Goal: Task Accomplishment & Management: Manage account settings

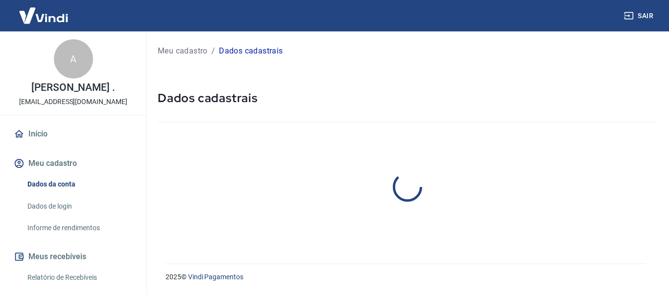
select select "PR"
select select "business"
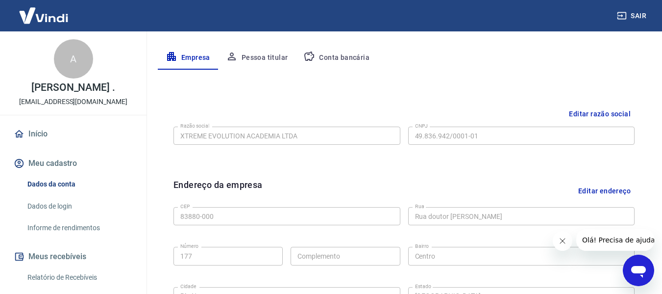
scroll to position [196, 0]
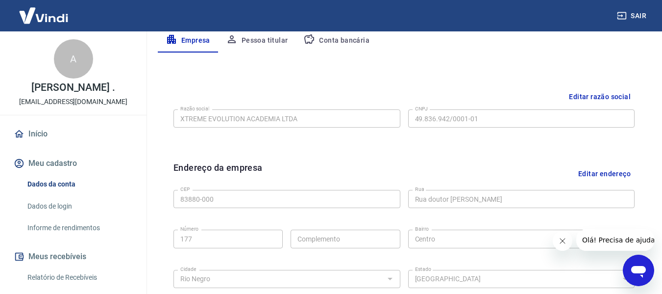
click at [349, 44] on button "Conta bancária" at bounding box center [336, 41] width 82 height 24
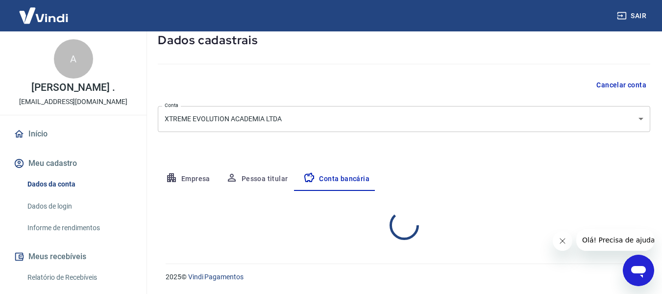
select select "1"
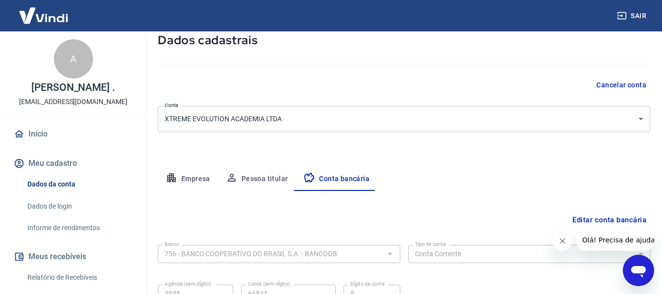
scroll to position [153, 0]
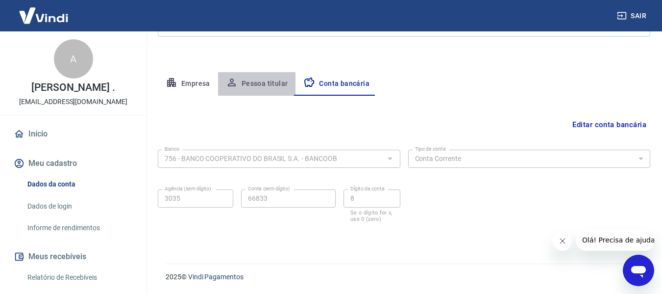
click at [259, 87] on button "Pessoa titular" at bounding box center [257, 84] width 78 height 24
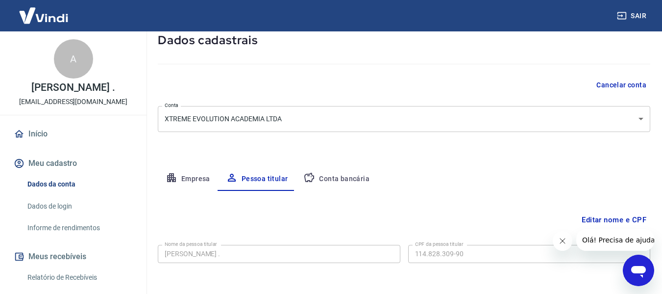
scroll to position [98, 0]
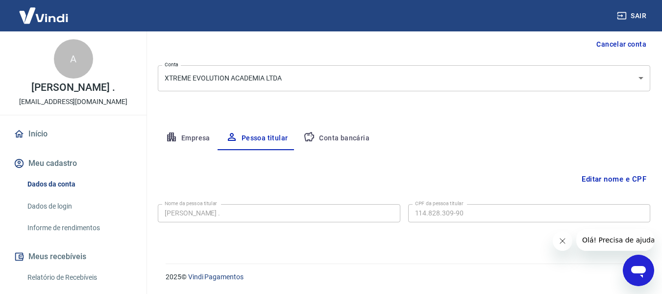
click at [356, 136] on button "Conta bancária" at bounding box center [336, 138] width 82 height 24
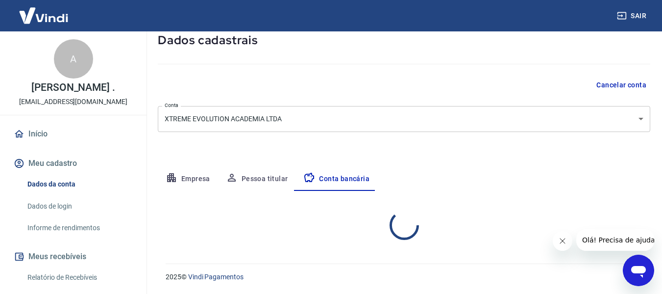
select select "1"
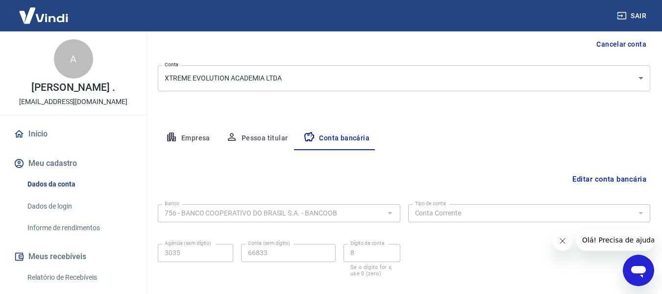
click at [203, 140] on button "Empresa" at bounding box center [188, 138] width 60 height 24
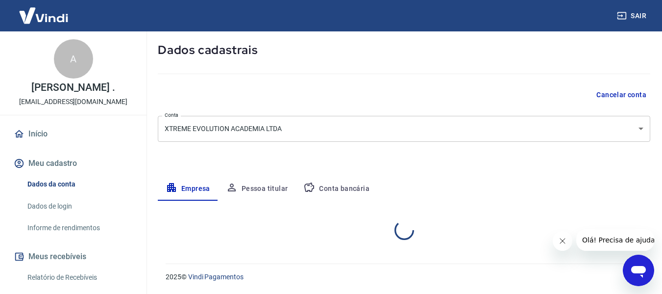
select select "PR"
select select "business"
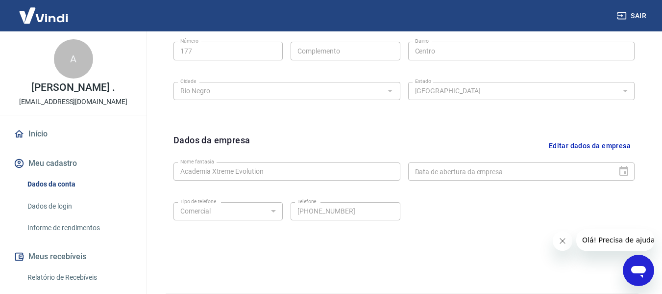
scroll to position [392, 0]
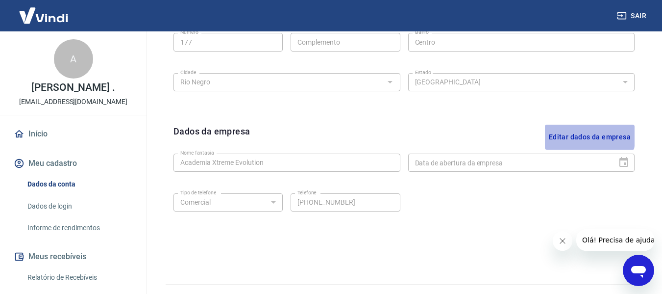
click at [564, 134] on button "Editar dados da empresa" at bounding box center [590, 136] width 90 height 25
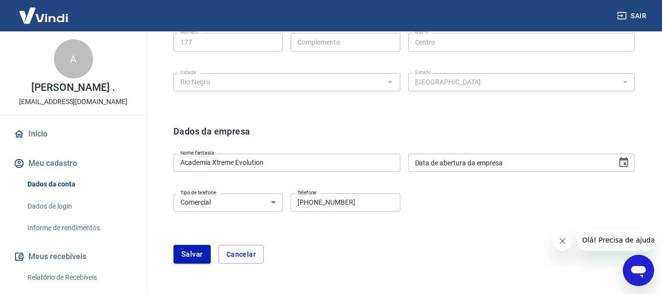
click at [231, 211] on select "Residencial Comercial" at bounding box center [227, 202] width 109 height 18
click at [231, 208] on select "Residencial Comercial" at bounding box center [227, 202] width 109 height 18
click at [441, 150] on div "Nome fantasia Academia Xtreme Evolution Nome fantasia Data de abertura da empre…" at bounding box center [403, 161] width 461 height 24
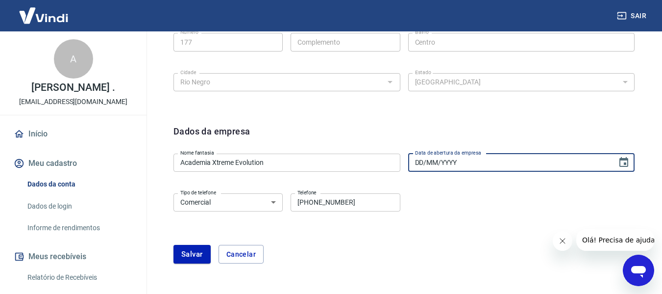
click at [442, 159] on input "DD/MM/YYYY" at bounding box center [509, 162] width 202 height 18
type input "15/08/2025"
click at [446, 117] on div "Dados da empresa Nome fantasia Academia Xtreme Evolution Nome fantasia Data de …" at bounding box center [404, 200] width 477 height 166
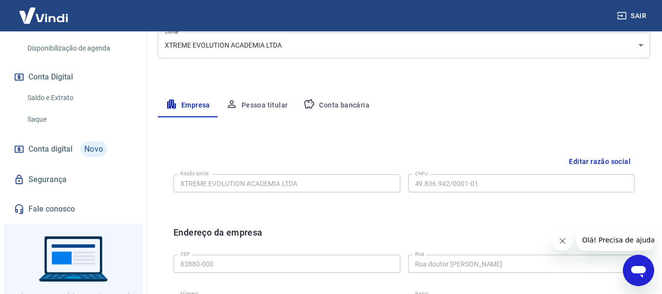
scroll to position [147, 0]
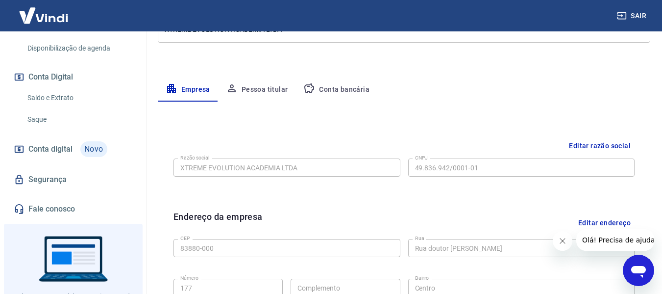
click at [251, 88] on button "Pessoa titular" at bounding box center [257, 90] width 78 height 24
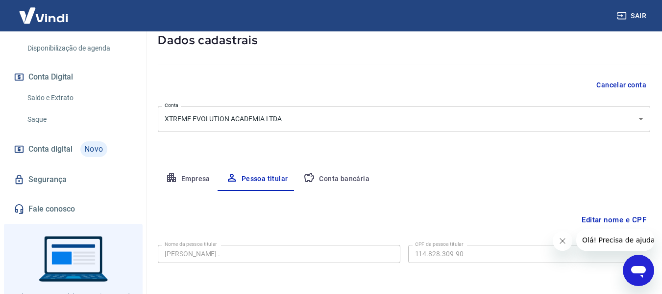
scroll to position [98, 0]
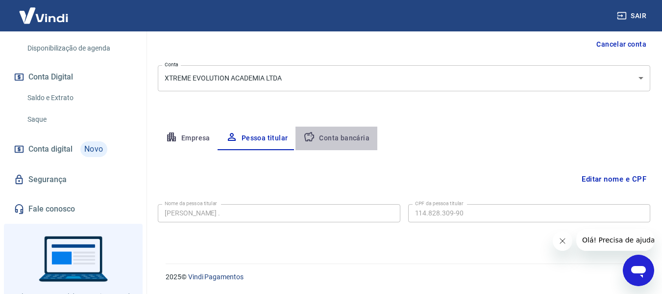
click at [353, 132] on button "Conta bancária" at bounding box center [336, 138] width 82 height 24
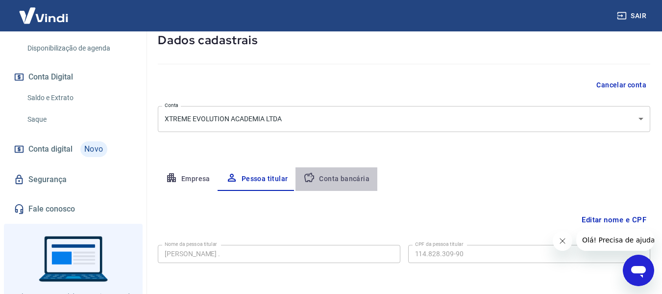
select select "1"
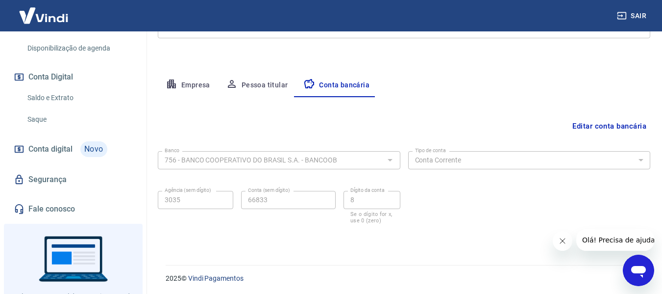
scroll to position [153, 0]
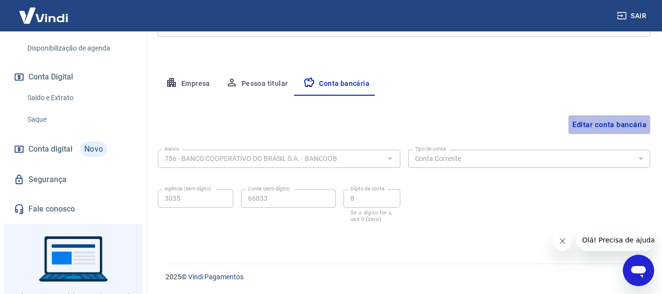
click at [631, 125] on button "Editar conta bancária" at bounding box center [609, 124] width 82 height 19
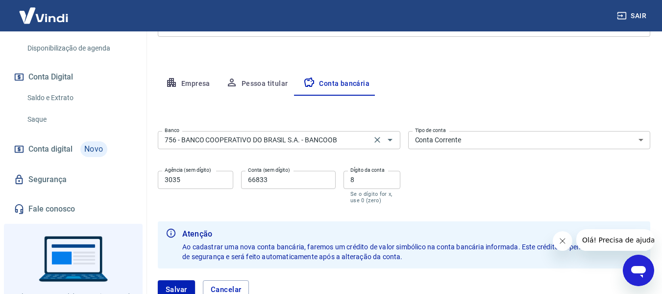
click at [315, 146] on input "756 - BANCO COOPERATIVO DO BRASIL S.A. - BANCOOB" at bounding box center [265, 140] width 208 height 12
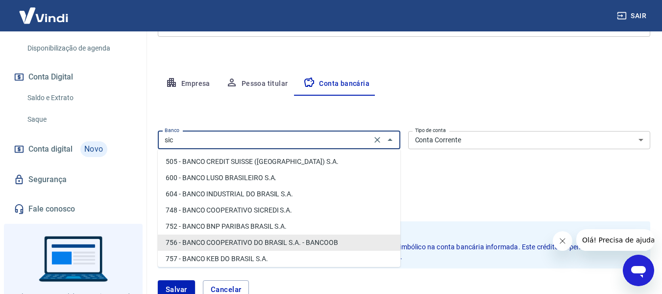
scroll to position [0, 0]
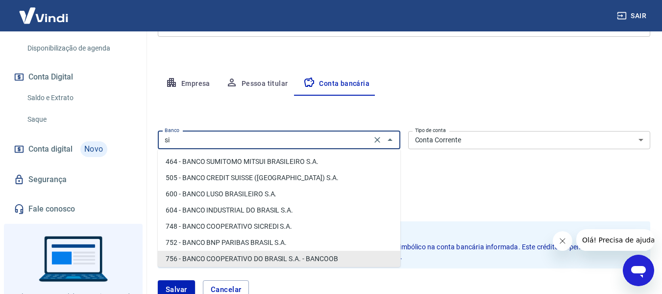
type input "s"
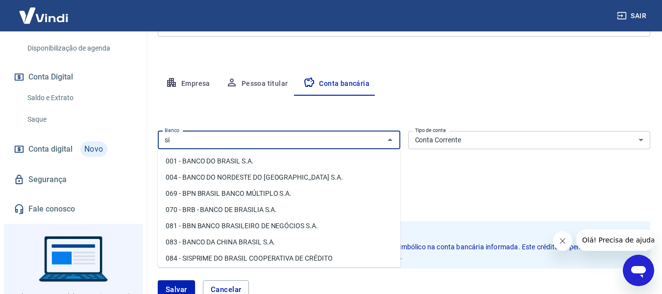
type input "s"
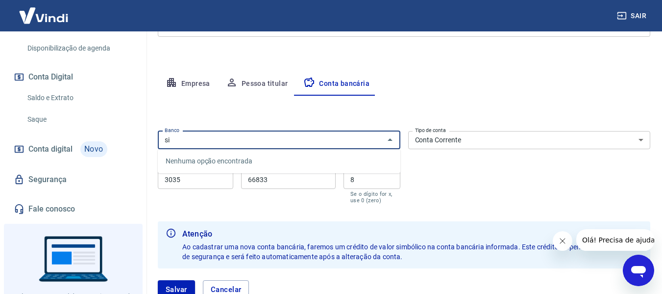
type input "s"
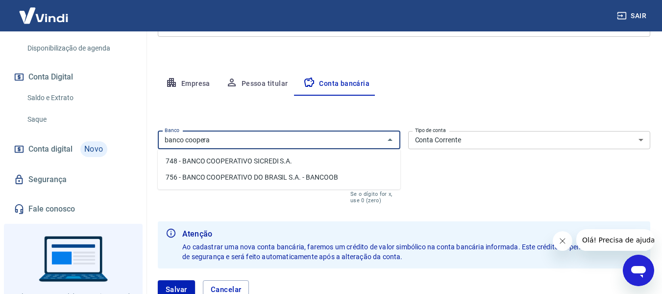
drag, startPoint x: 230, startPoint y: 140, endPoint x: 134, endPoint y: 122, distance: 97.7
click at [234, 157] on li "104 - CAIXA ECONÔMICA FEDERAL S.A." at bounding box center [279, 161] width 243 height 16
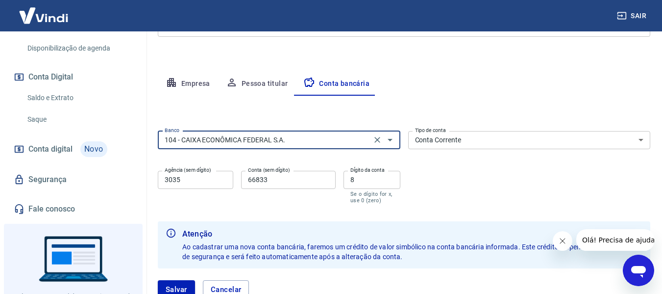
type input "104 - CAIXA ECONÔMICA FEDERAL S.A."
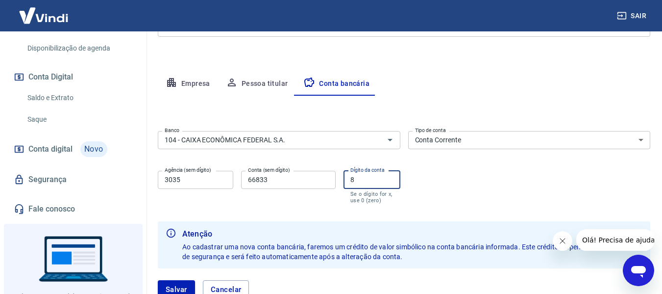
click at [376, 182] on input "8" at bounding box center [371, 180] width 57 height 18
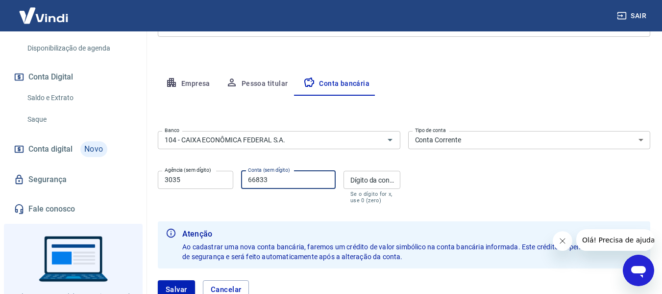
drag, startPoint x: 308, startPoint y: 180, endPoint x: 227, endPoint y: 175, distance: 81.0
click at [227, 175] on div "Agência (sem dígito) 3035 Agência (sem dígito) Conta (sem dígito) 66833 Conta (…" at bounding box center [279, 186] width 243 height 39
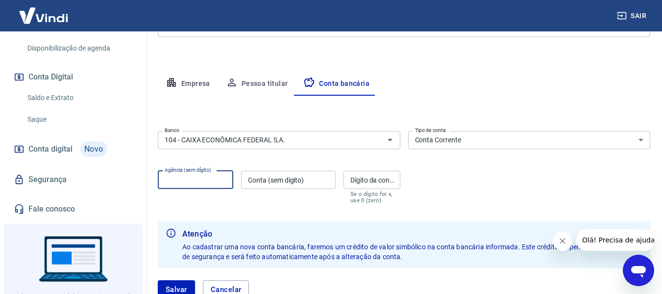
drag, startPoint x: 204, startPoint y: 179, endPoint x: 150, endPoint y: 177, distance: 53.9
click at [150, 177] on div "Meu cadastro / Dados cadastrais Dados cadastrais Cancelar conta Conta XTREME EV…" at bounding box center [404, 99] width 516 height 443
click at [464, 204] on div "Banco 104 - CAIXA ECONÔMICA FEDERAL S.A. Banco Tipo de conta Conta Corrente Con…" at bounding box center [404, 166] width 492 height 78
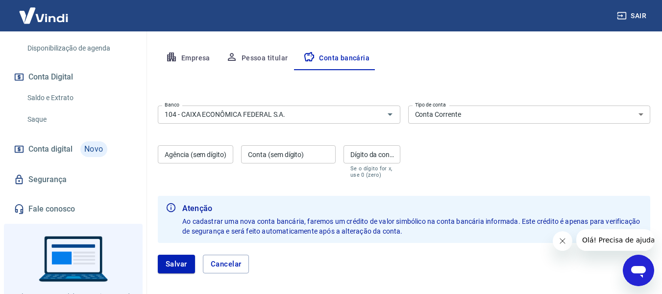
scroll to position [202, 0]
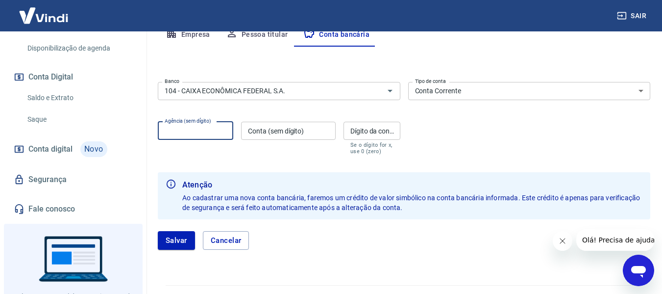
click at [193, 128] on input "Agência (sem dígito)" at bounding box center [195, 131] width 75 height 18
type input "0878"
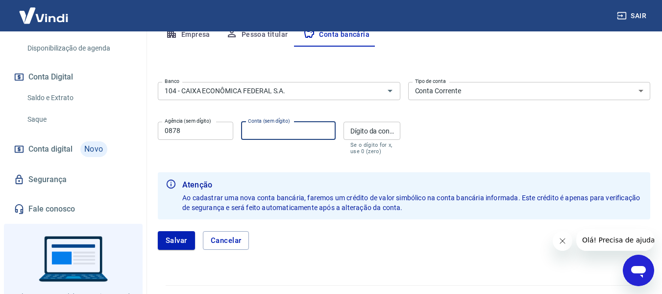
click at [319, 130] on input "Conta (sem dígito)" at bounding box center [288, 131] width 95 height 18
type input "584376714"
drag, startPoint x: 348, startPoint y: 126, endPoint x: 357, endPoint y: 122, distance: 9.2
click at [350, 125] on input "Dígito da conta" at bounding box center [371, 131] width 57 height 18
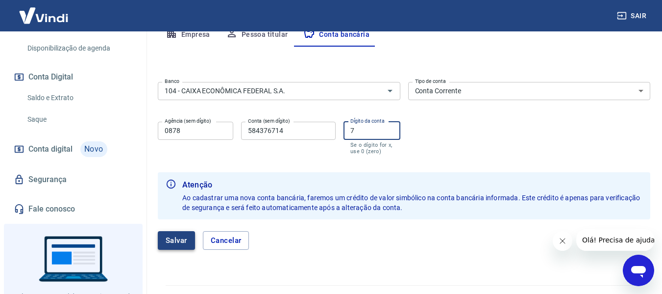
type input "7"
click at [170, 242] on button "Salvar" at bounding box center [176, 240] width 37 height 19
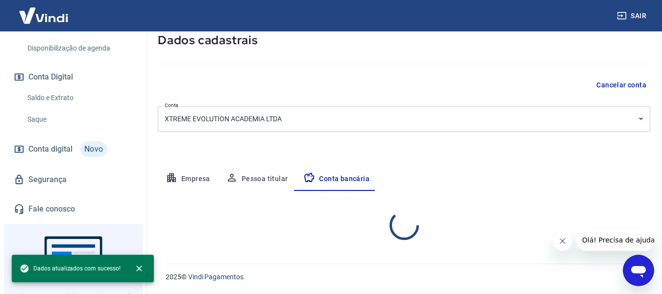
select select "1"
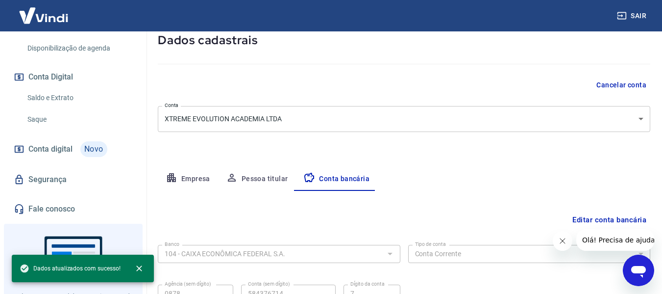
scroll to position [153, 0]
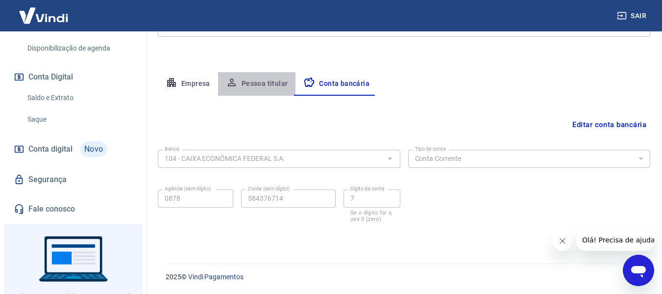
click at [267, 76] on button "Pessoa titular" at bounding box center [257, 84] width 78 height 24
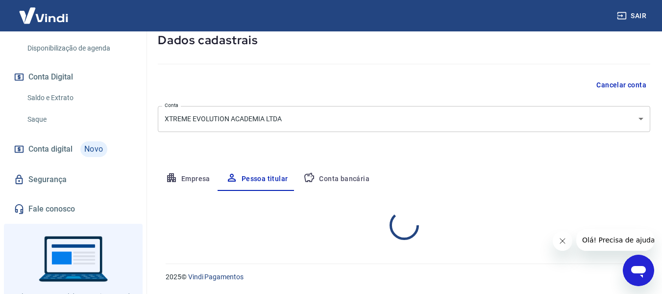
scroll to position [98, 0]
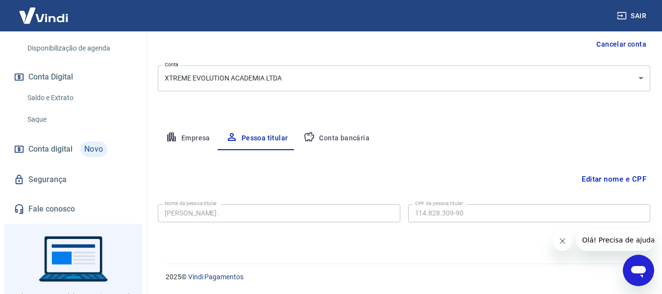
click at [197, 142] on button "Empresa" at bounding box center [188, 138] width 60 height 24
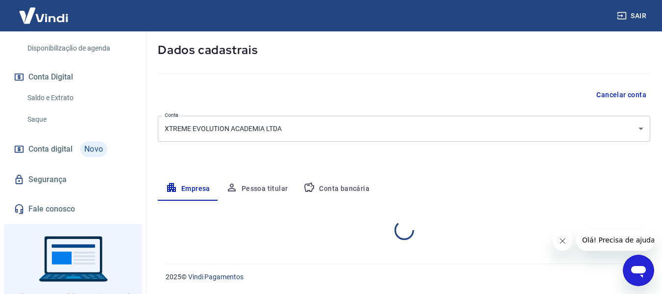
select select "PR"
select select "business"
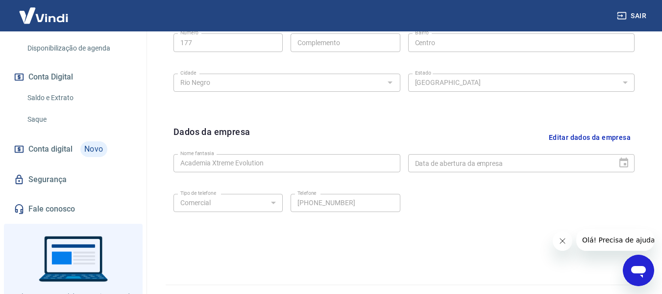
scroll to position [392, 0]
click at [564, 134] on button "Editar dados da empresa" at bounding box center [590, 136] width 90 height 25
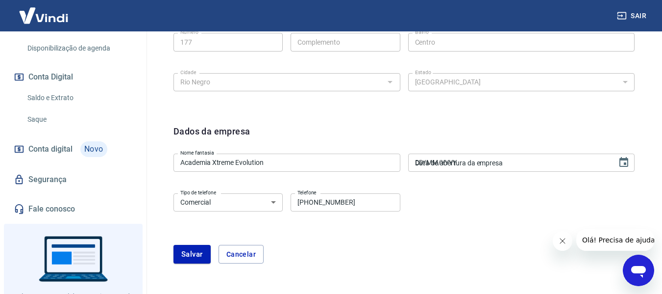
click at [585, 160] on input "DD/MM/YYYY" at bounding box center [509, 162] width 202 height 18
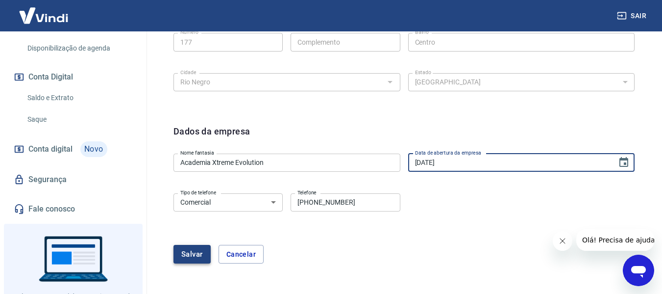
type input "[DATE]"
click at [194, 246] on button "Salvar" at bounding box center [191, 254] width 37 height 19
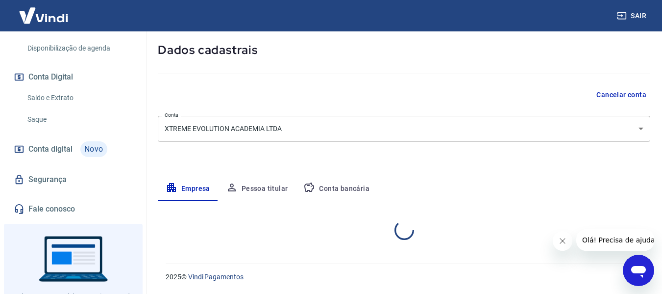
select select "PR"
select select "business"
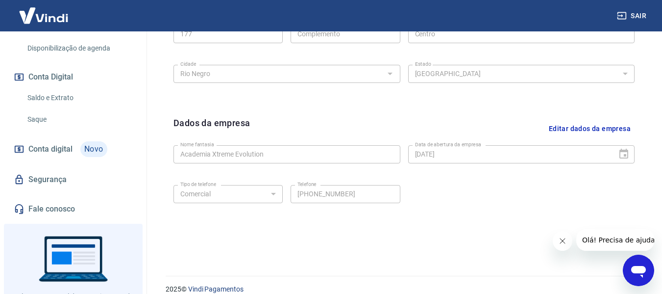
scroll to position [404, 0]
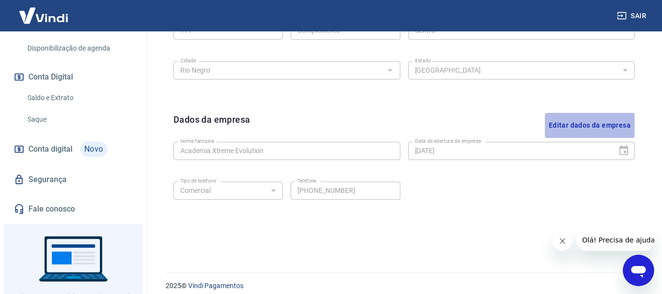
click at [576, 121] on button "Editar dados da empresa" at bounding box center [590, 125] width 90 height 25
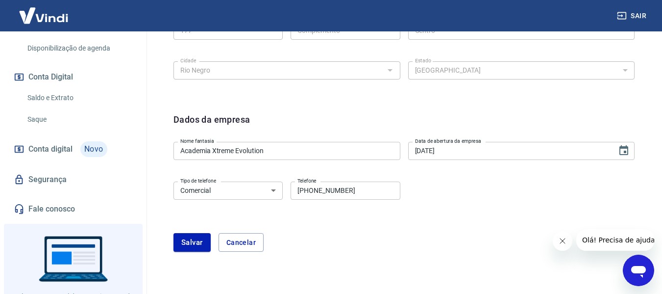
click at [239, 190] on select "Residencial Comercial" at bounding box center [227, 190] width 109 height 18
click at [239, 189] on select "Residencial Comercial" at bounding box center [227, 190] width 109 height 18
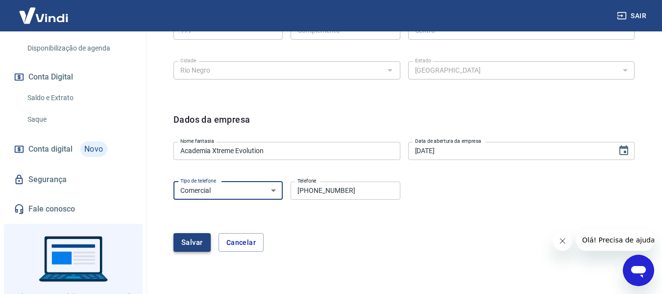
click at [198, 242] on button "Salvar" at bounding box center [191, 242] width 37 height 19
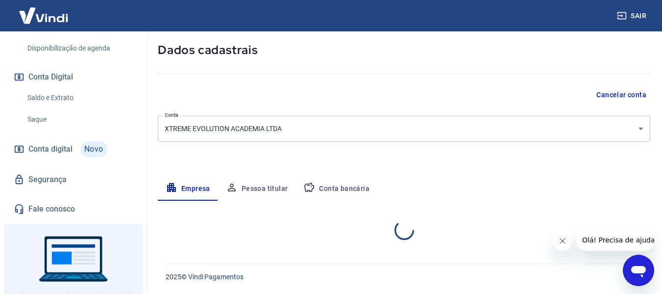
scroll to position [171, 0]
select select "PR"
select select "business"
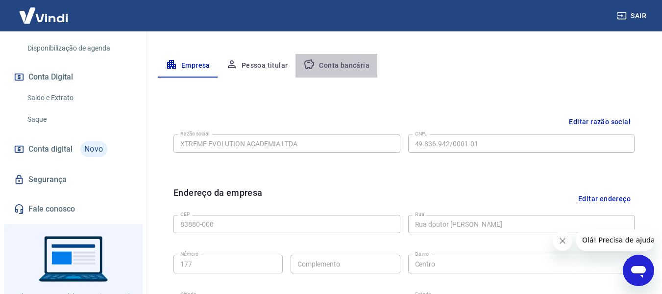
click at [344, 67] on button "Conta bancária" at bounding box center [336, 66] width 82 height 24
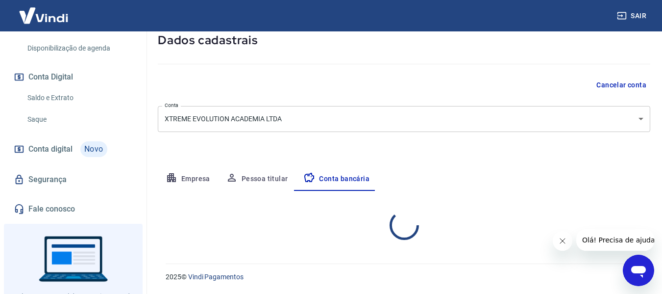
scroll to position [153, 0]
select select "1"
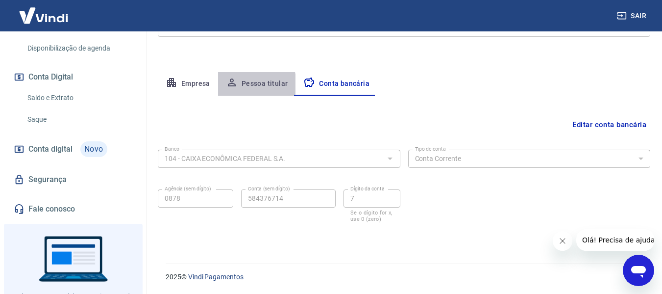
click at [246, 84] on button "Pessoa titular" at bounding box center [257, 84] width 78 height 24
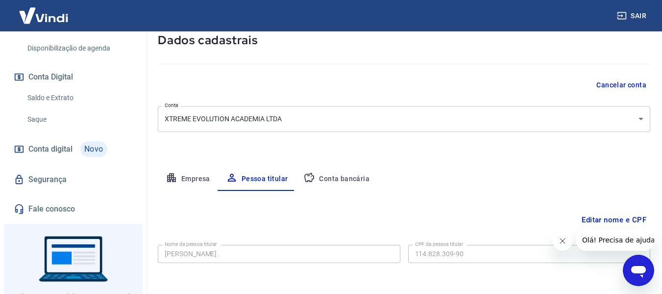
scroll to position [98, 0]
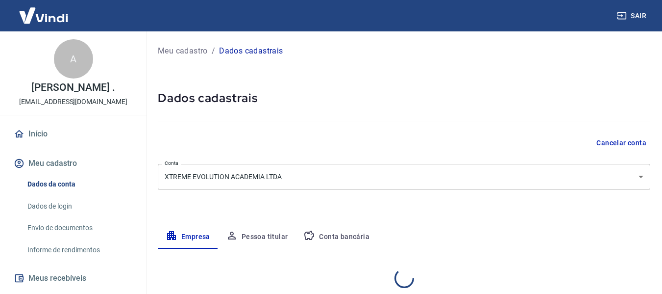
select select "PR"
select select "business"
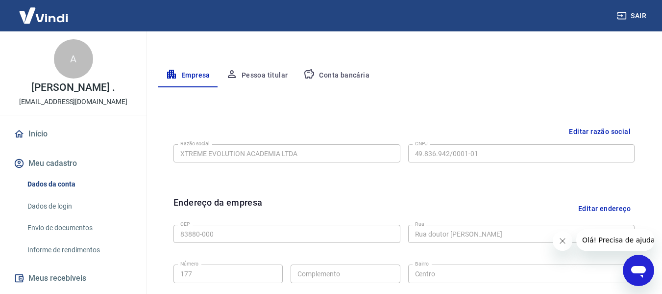
scroll to position [119, 0]
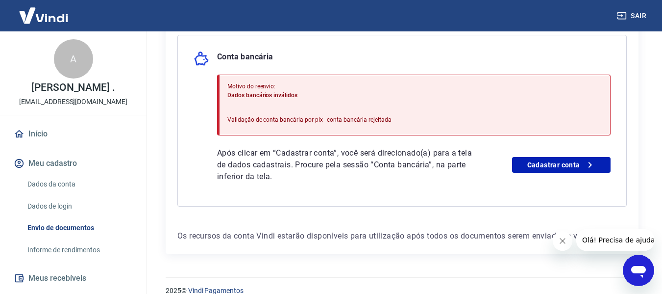
scroll to position [245, 0]
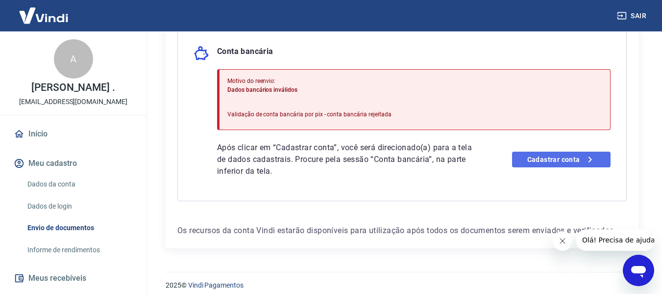
click at [573, 157] on link "Cadastrar conta" at bounding box center [561, 159] width 98 height 16
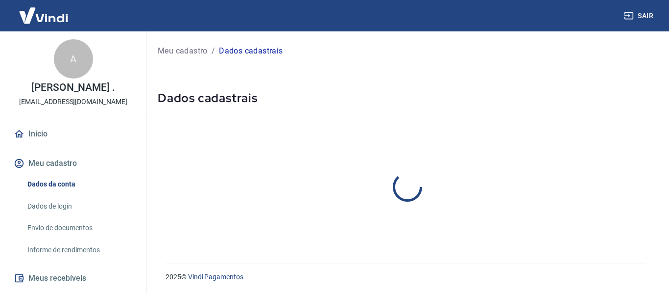
select select "PR"
select select "business"
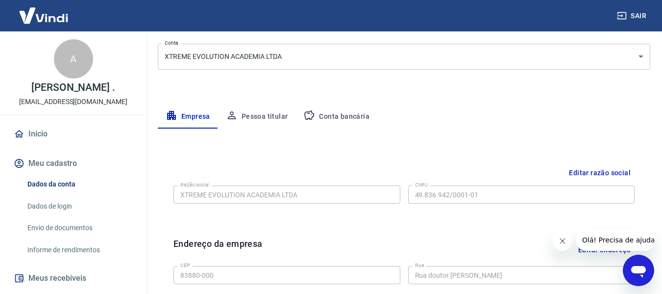
scroll to position [119, 0]
drag, startPoint x: 357, startPoint y: 134, endPoint x: 338, endPoint y: 110, distance: 30.4
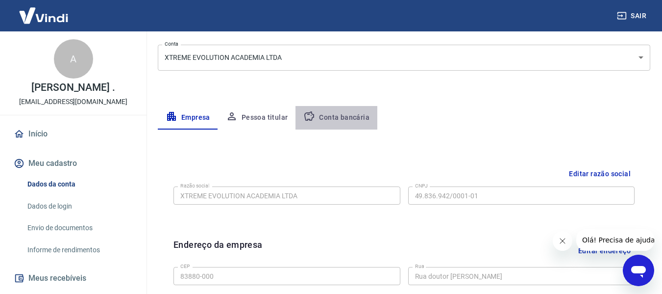
click at [338, 110] on button "Conta bancária" at bounding box center [336, 118] width 82 height 24
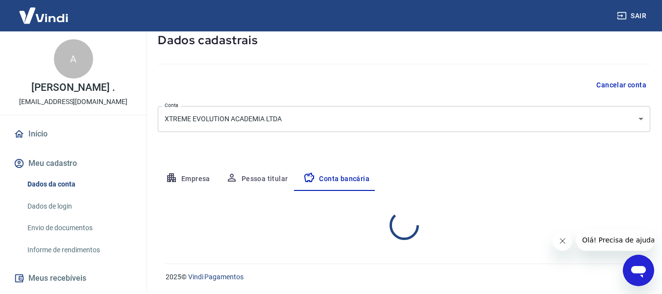
select select "1"
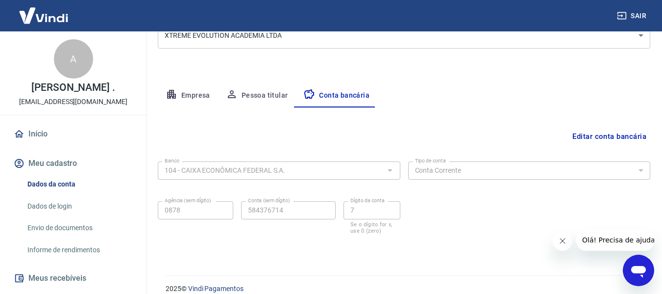
scroll to position [153, 0]
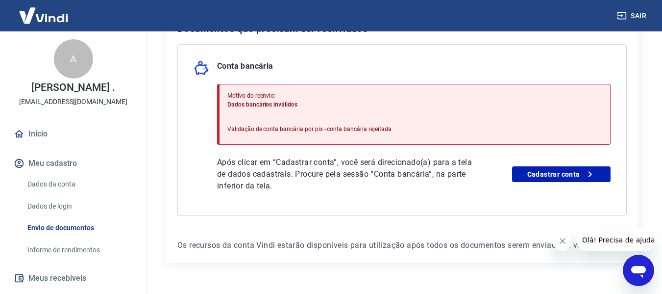
scroll to position [245, 0]
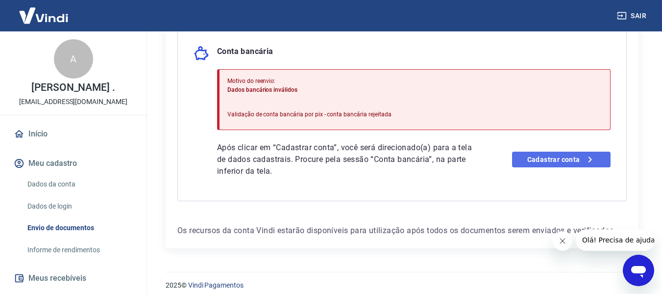
click at [558, 160] on link "Cadastrar conta" at bounding box center [561, 159] width 98 height 16
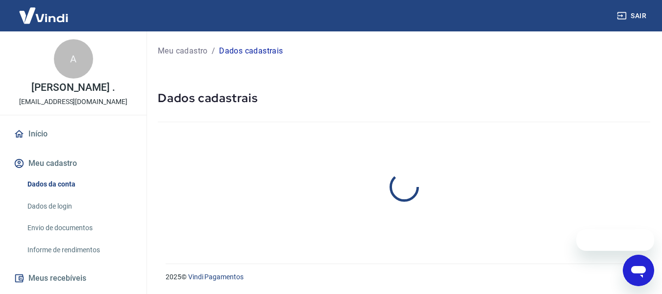
select select "PR"
select select "business"
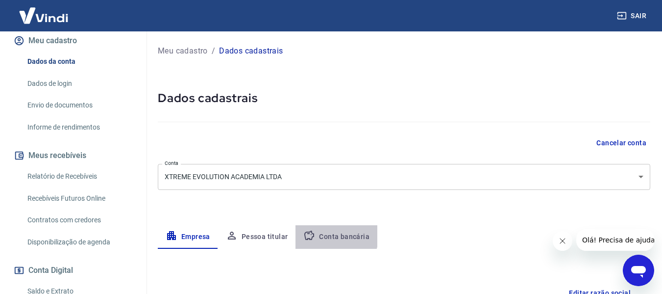
click at [312, 229] on icon "button" at bounding box center [309, 235] width 12 height 12
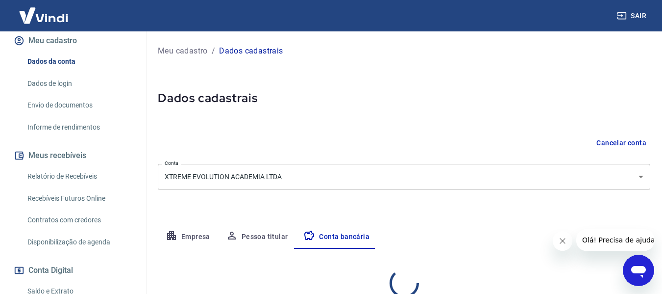
select select "1"
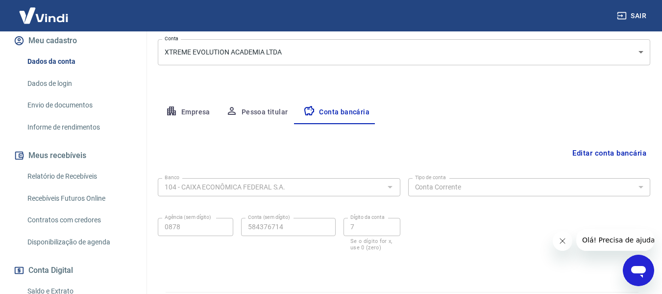
scroll to position [153, 0]
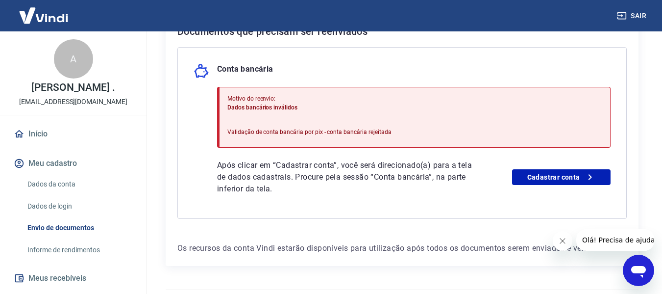
scroll to position [245, 0]
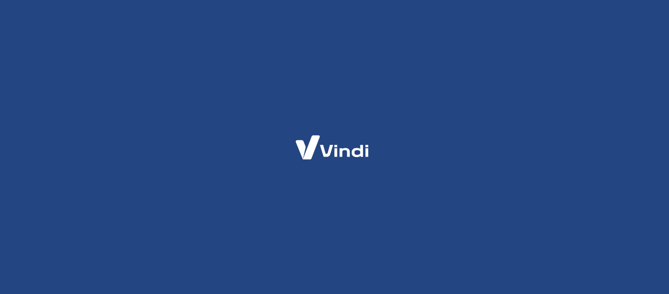
select select "PR"
select select "business"
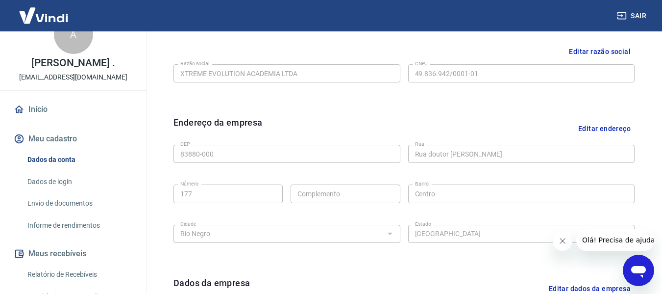
scroll to position [217, 0]
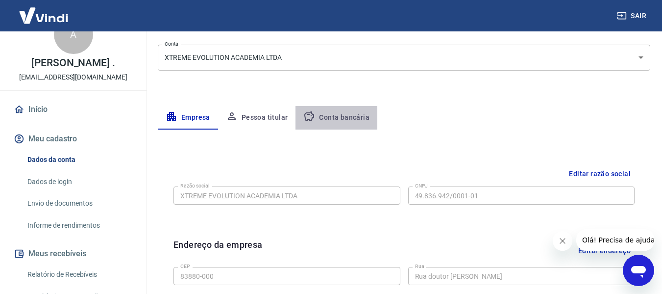
click at [360, 115] on button "Conta bancária" at bounding box center [336, 118] width 82 height 24
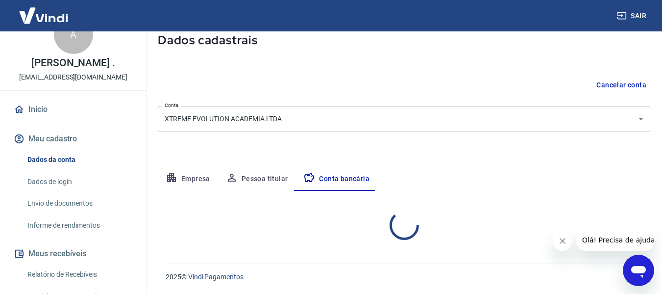
select select "1"
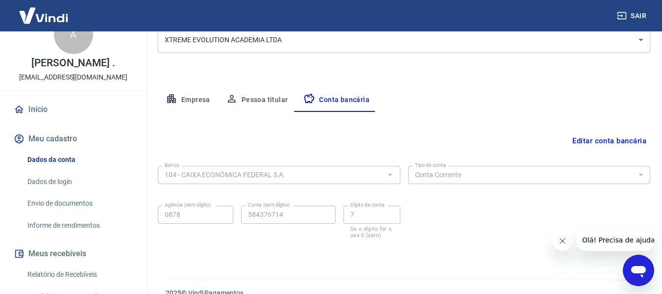
scroll to position [153, 0]
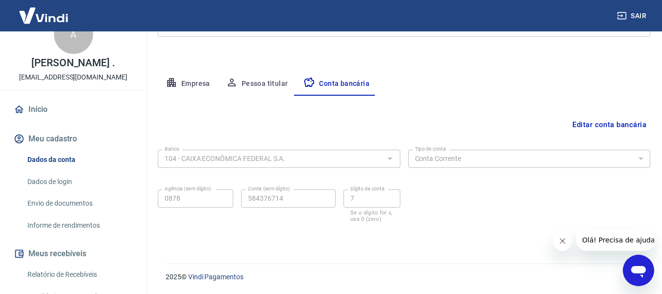
click at [598, 128] on button "Editar conta bancária" at bounding box center [609, 124] width 82 height 19
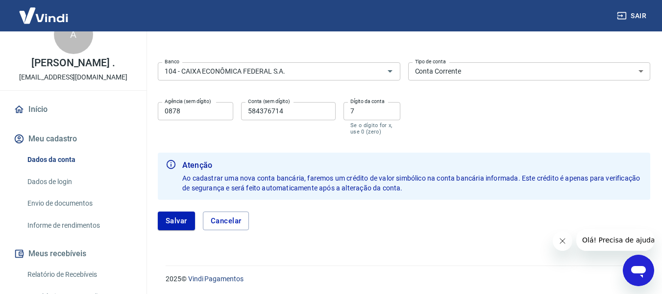
scroll to position [223, 0]
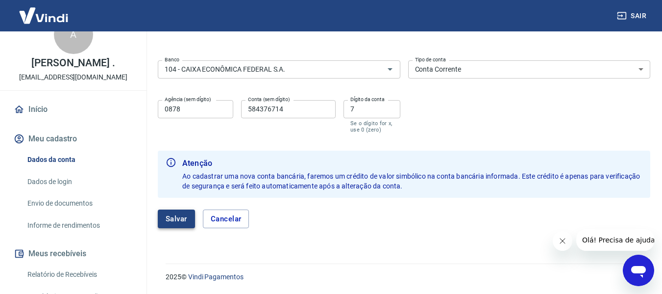
click at [188, 210] on button "Salvar" at bounding box center [176, 218] width 37 height 19
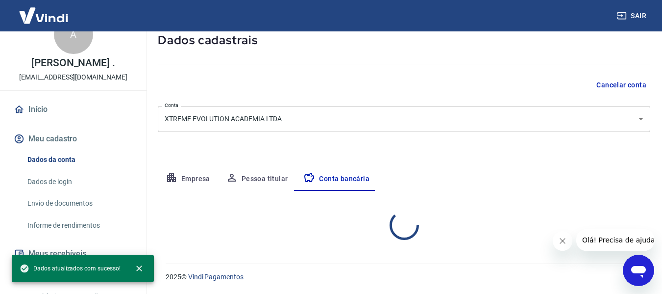
scroll to position [153, 0]
select select "1"
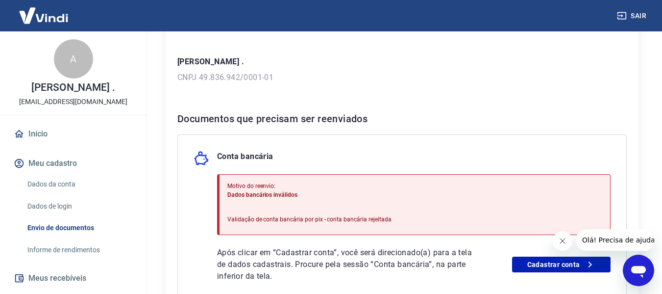
scroll to position [196, 0]
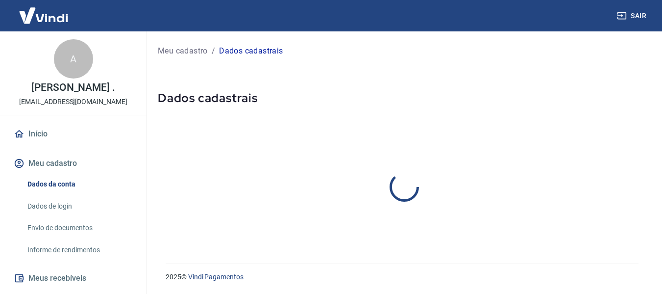
select select "PR"
select select "business"
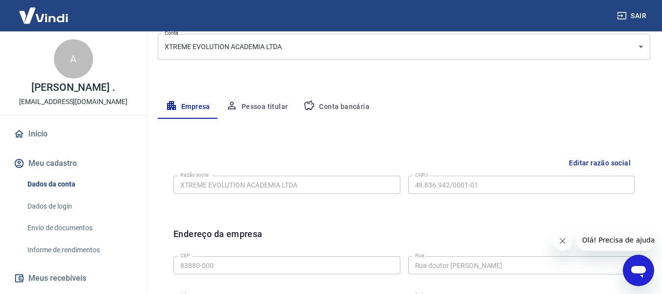
scroll to position [147, 0]
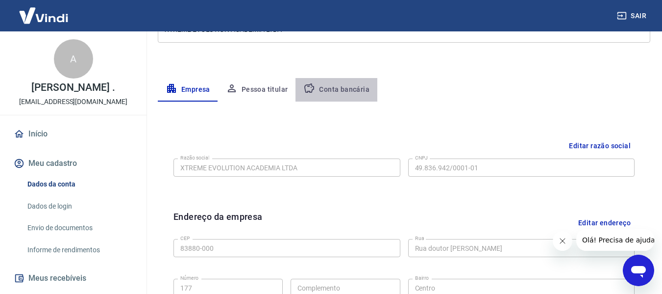
click at [353, 98] on button "Conta bancária" at bounding box center [336, 90] width 82 height 24
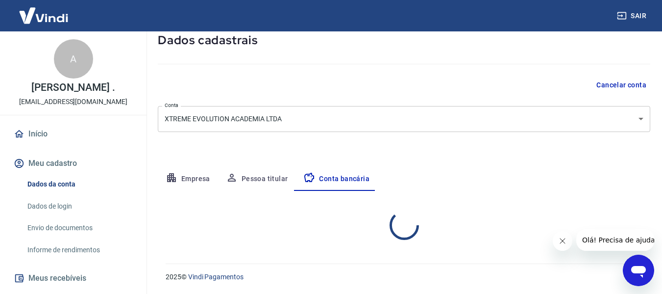
select select "1"
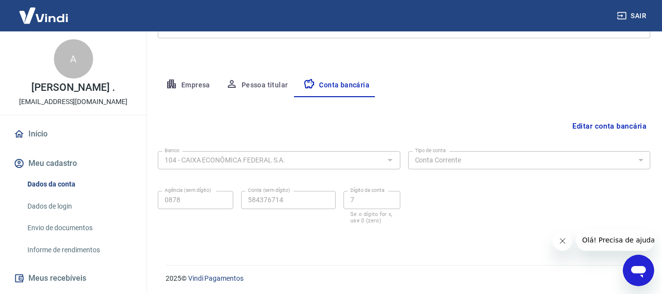
scroll to position [153, 0]
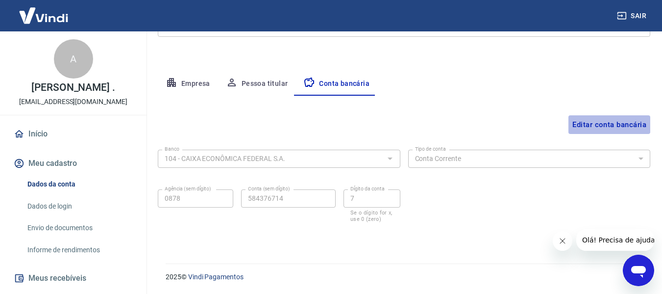
click at [603, 125] on button "Editar conta bancária" at bounding box center [609, 124] width 82 height 19
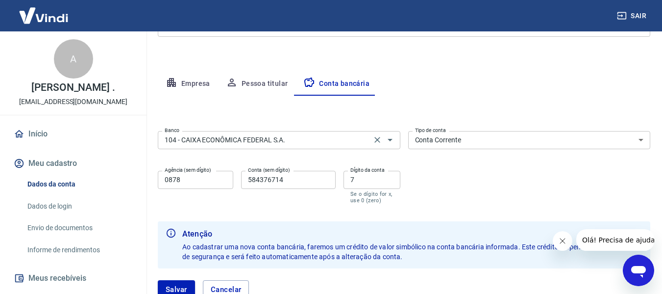
click at [355, 132] on div "104 - CAIXA ECONÔMICA FEDERAL S.A. Banco" at bounding box center [279, 140] width 243 height 18
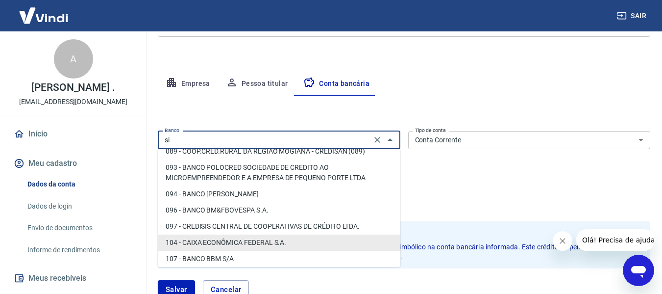
scroll to position [0, 0]
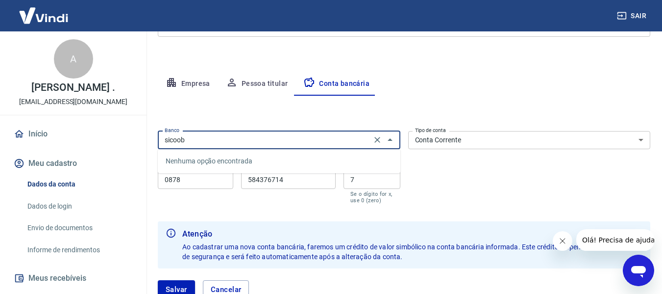
type input "104 - CAIXA ECONÔMICA FEDERAL S.A."
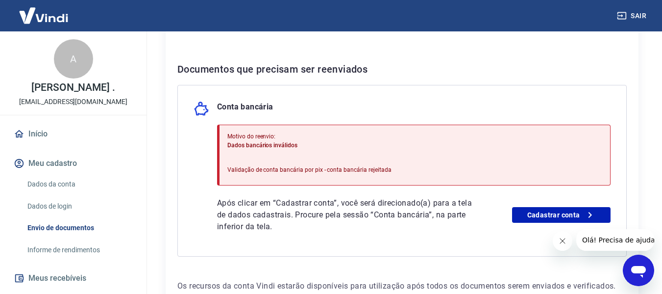
scroll to position [196, 0]
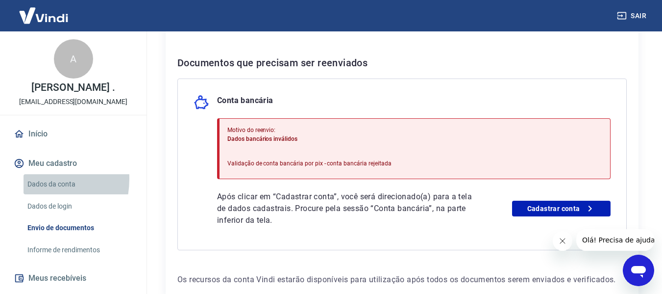
click at [29, 189] on link "Dados da conta" at bounding box center [79, 184] width 111 height 20
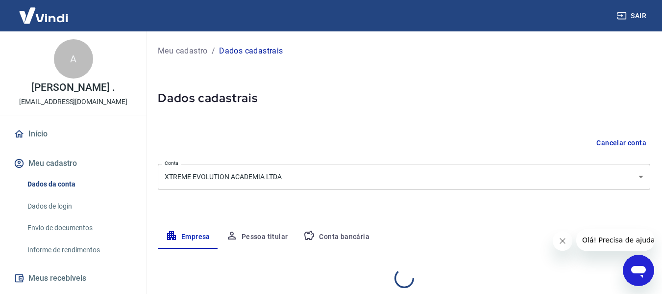
select select "PR"
select select "business"
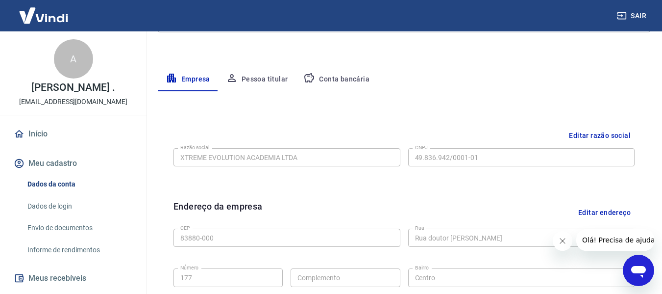
scroll to position [98, 0]
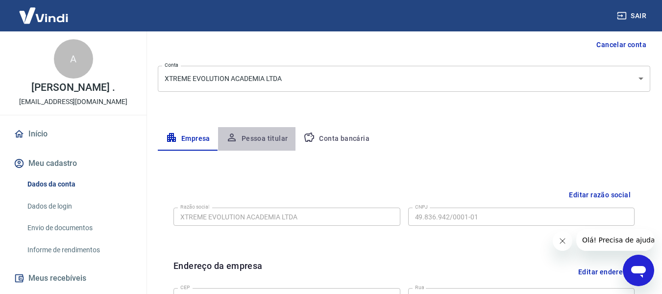
click at [249, 144] on button "Pessoa titular" at bounding box center [257, 139] width 78 height 24
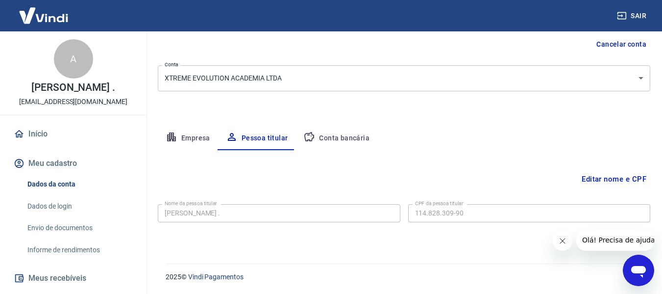
click at [317, 130] on button "Conta bancária" at bounding box center [336, 138] width 82 height 24
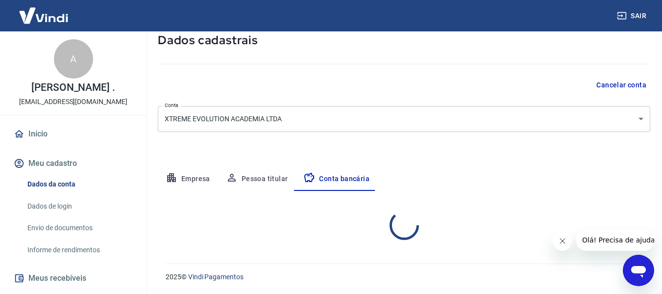
select select "1"
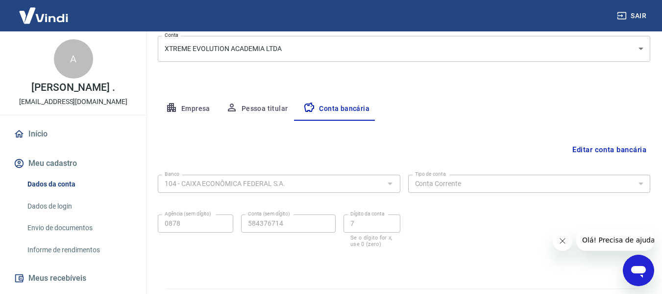
scroll to position [153, 0]
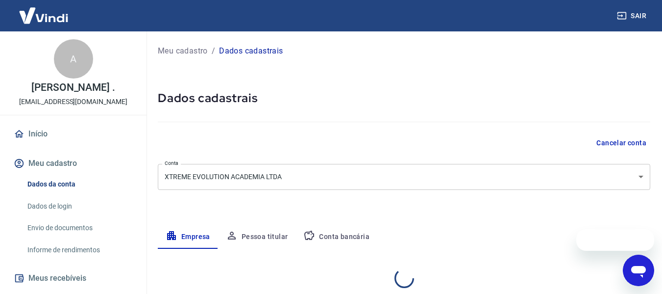
select select "PR"
select select "business"
click at [281, 233] on button "Pessoa titular" at bounding box center [257, 237] width 78 height 24
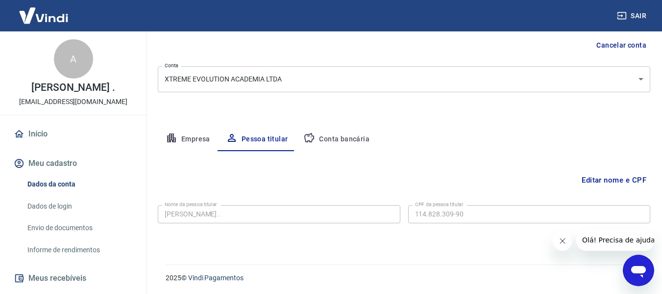
scroll to position [98, 0]
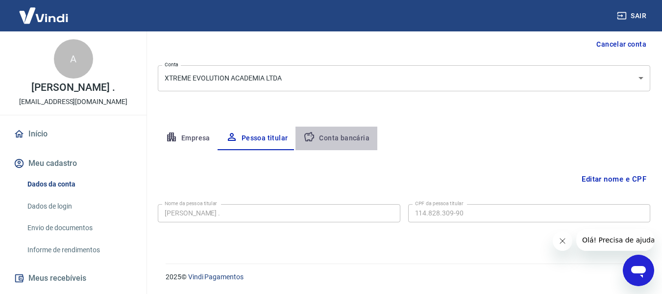
click at [347, 132] on button "Conta bancária" at bounding box center [336, 138] width 82 height 24
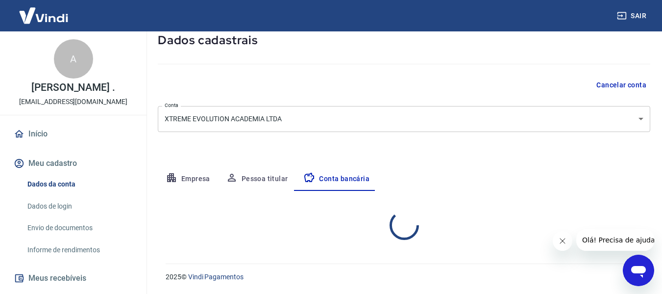
select select "1"
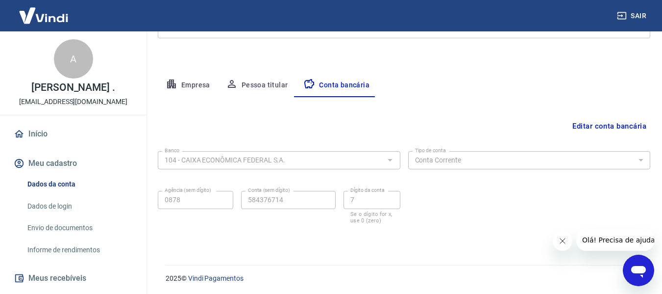
scroll to position [153, 0]
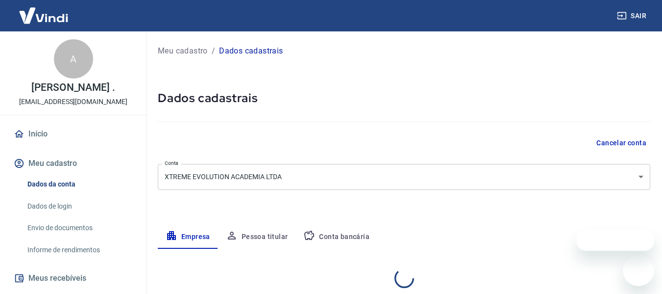
select select "PR"
select select "business"
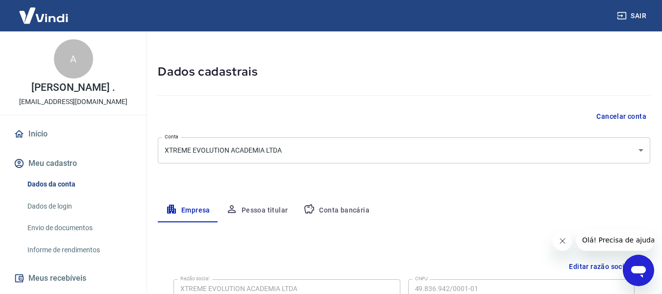
scroll to position [49, 0]
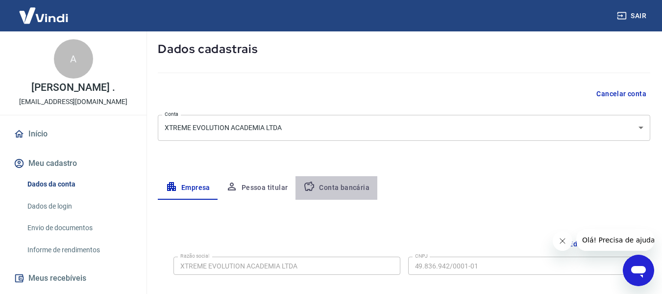
click at [335, 183] on button "Conta bancária" at bounding box center [336, 188] width 82 height 24
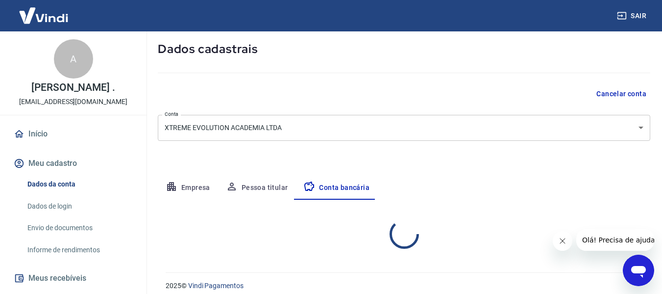
select select "1"
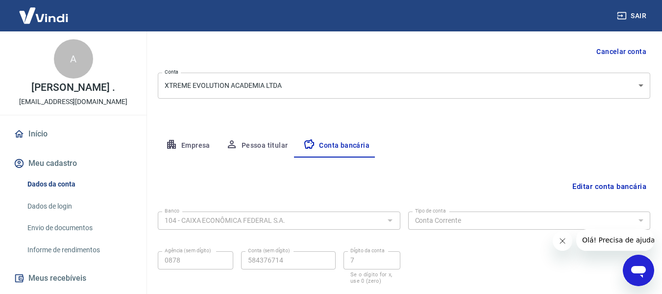
scroll to position [147, 0]
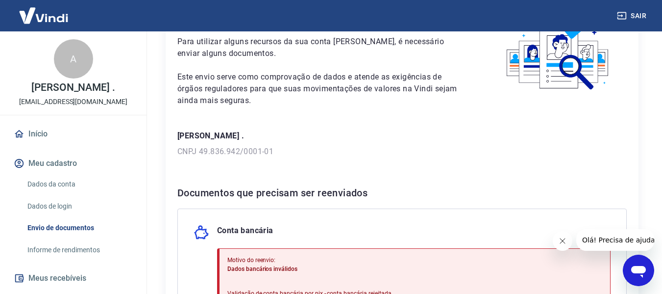
scroll to position [49, 0]
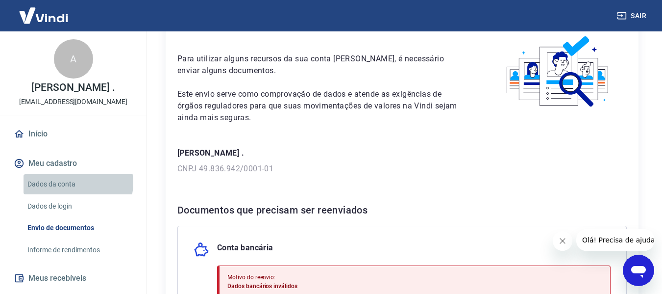
click at [77, 193] on link "Dados da conta" at bounding box center [79, 184] width 111 height 20
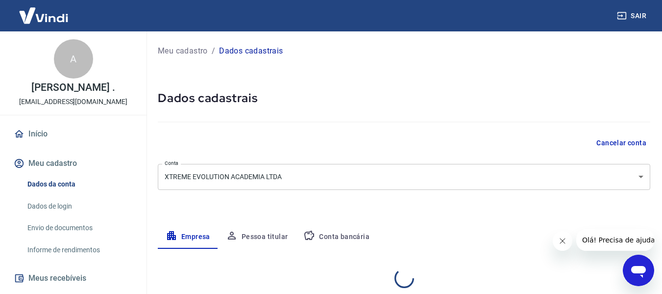
select select "PR"
select select "business"
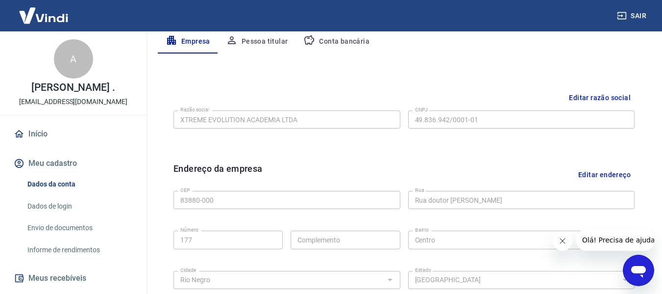
scroll to position [196, 0]
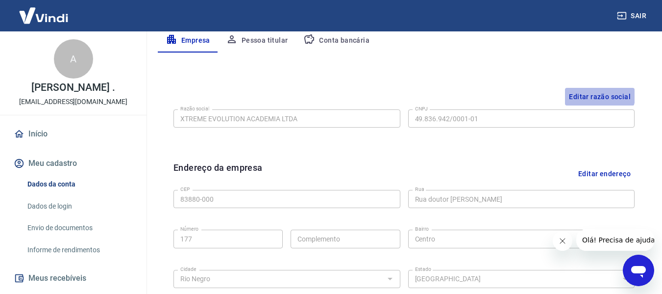
click at [590, 94] on button "Editar razão social" at bounding box center [600, 97] width 70 height 18
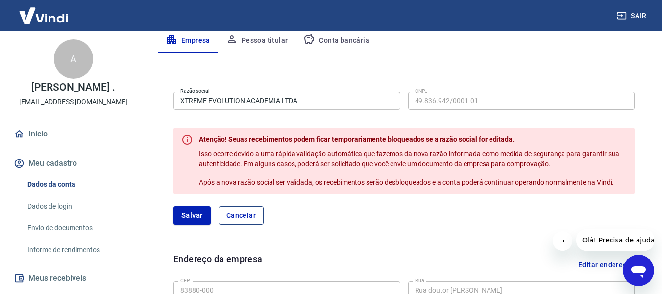
scroll to position [147, 0]
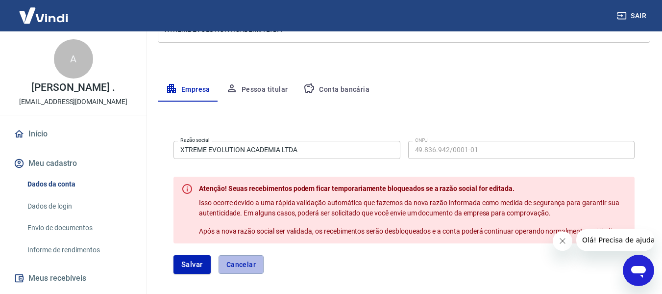
click at [250, 257] on button "Cancelar" at bounding box center [241, 264] width 45 height 19
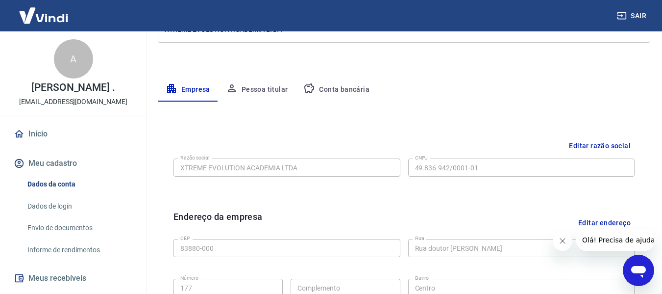
scroll to position [196, 0]
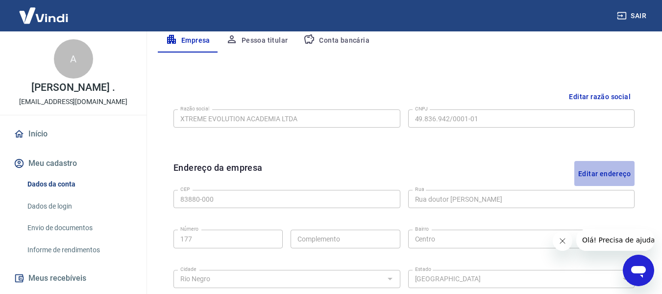
drag, startPoint x: 612, startPoint y: 169, endPoint x: 606, endPoint y: 170, distance: 6.0
click at [609, 169] on button "Editar endereço" at bounding box center [604, 173] width 60 height 25
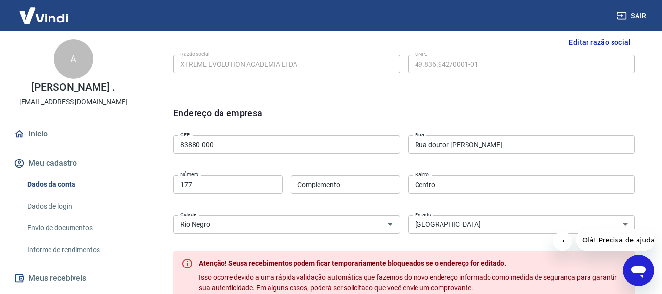
scroll to position [392, 0]
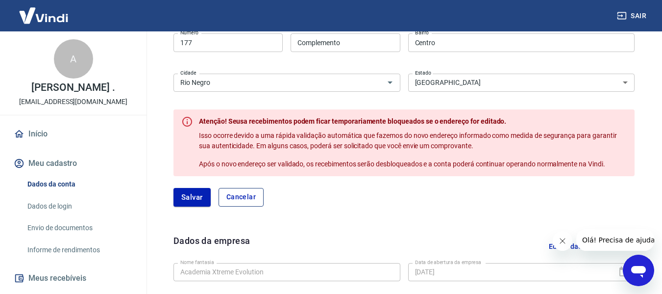
click at [259, 196] on button "Cancelar" at bounding box center [241, 197] width 45 height 19
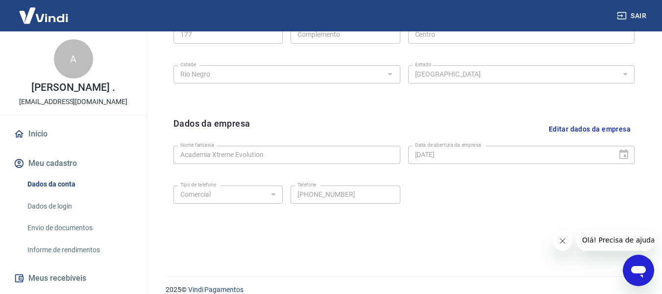
scroll to position [413, 0]
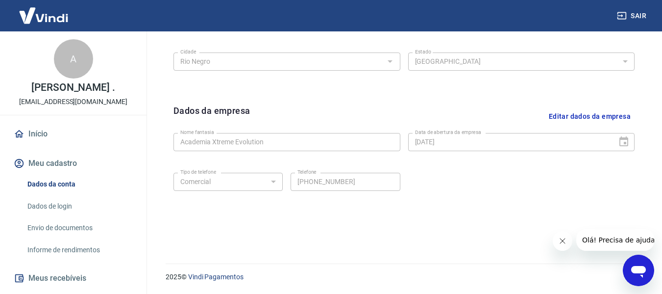
click at [599, 120] on button "Editar dados da empresa" at bounding box center [590, 116] width 90 height 25
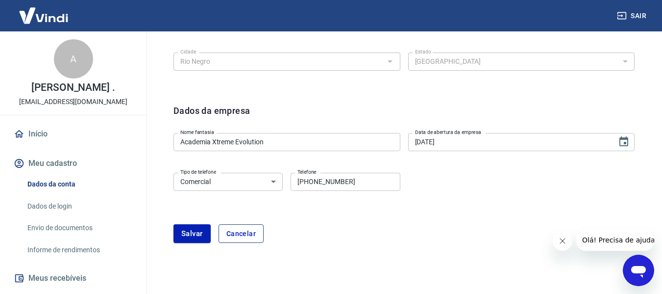
click at [241, 232] on button "Cancelar" at bounding box center [241, 233] width 45 height 19
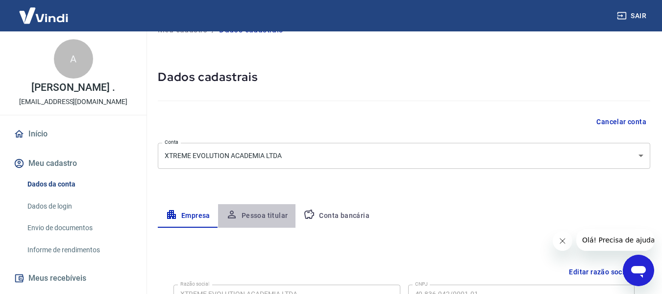
click at [256, 211] on button "Pessoa titular" at bounding box center [257, 216] width 78 height 24
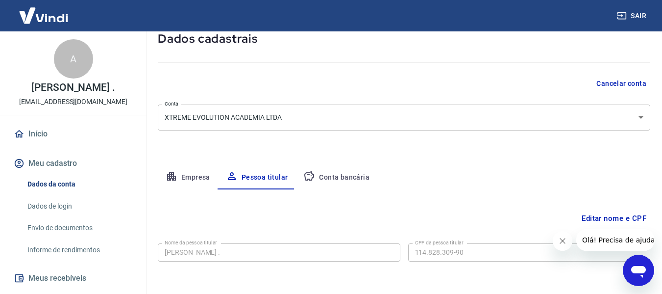
scroll to position [98, 0]
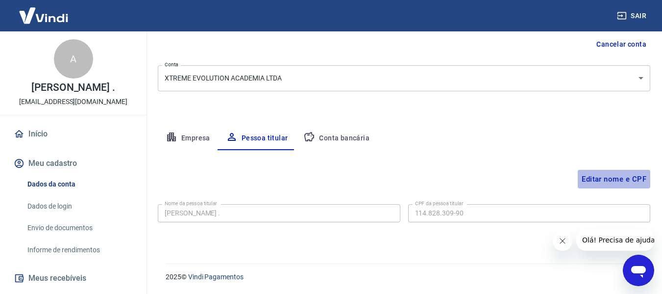
drag, startPoint x: 631, startPoint y: 174, endPoint x: 625, endPoint y: 174, distance: 5.4
click at [629, 174] on button "Editar nome e CPF" at bounding box center [614, 179] width 73 height 19
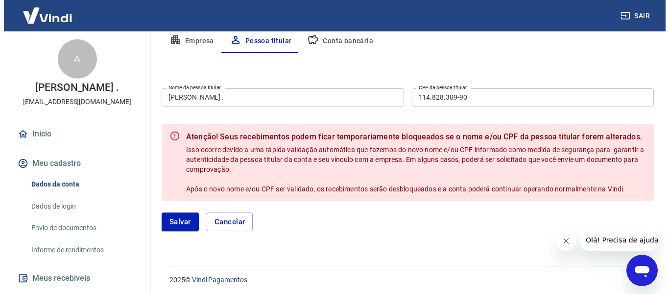
scroll to position [196, 0]
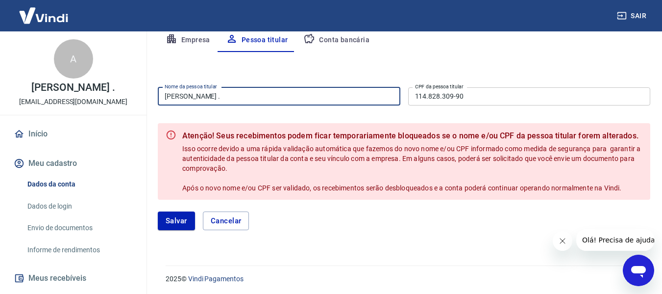
click at [338, 92] on input "[PERSON_NAME] ." at bounding box center [279, 96] width 243 height 18
type input "[PERSON_NAME]"
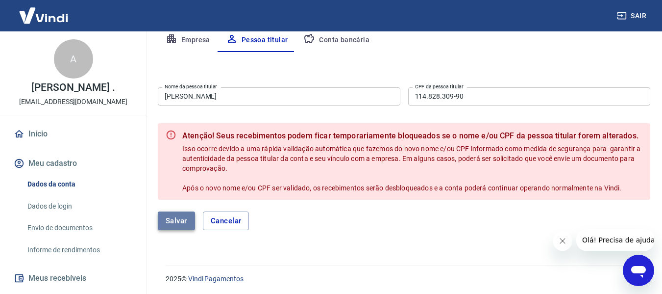
click at [170, 223] on button "Salvar" at bounding box center [176, 220] width 37 height 19
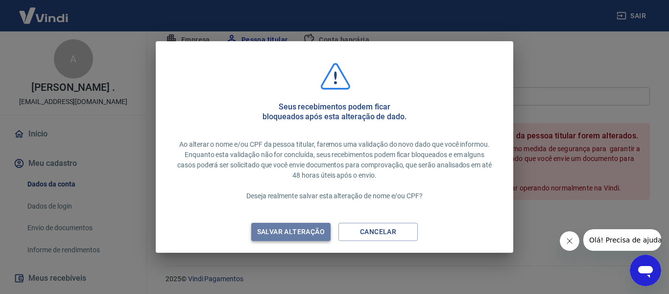
click at [314, 235] on div "Salvar alteração" at bounding box center [290, 231] width 91 height 12
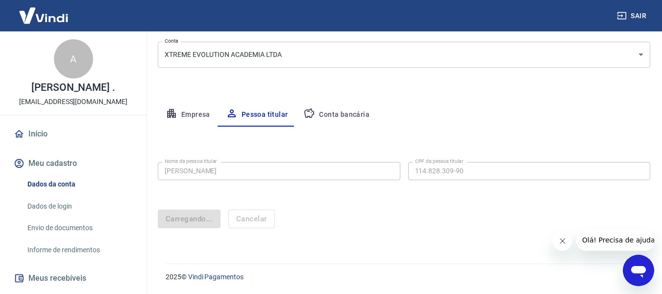
scroll to position [98, 0]
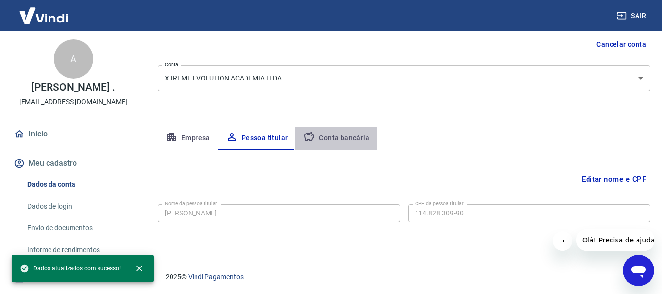
click at [335, 133] on button "Conta bancária" at bounding box center [336, 138] width 82 height 24
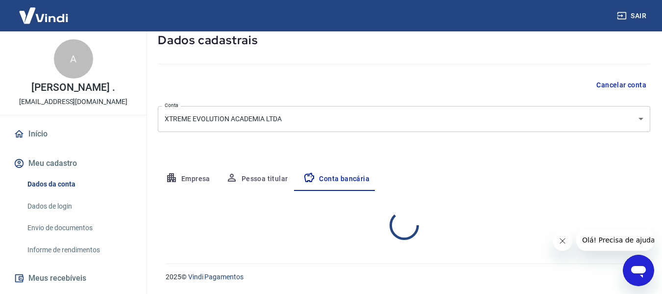
select select "1"
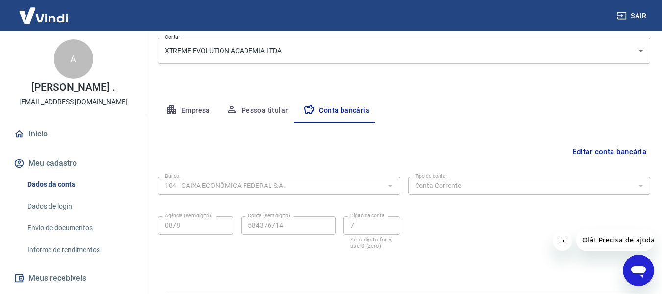
scroll to position [153, 0]
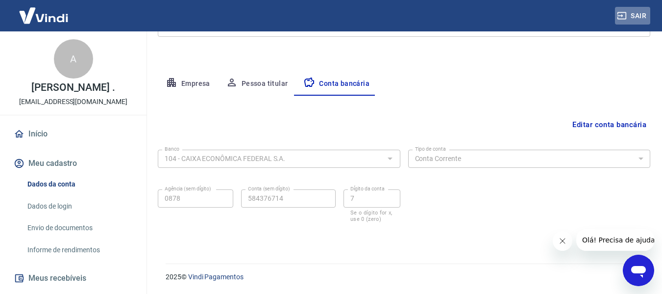
click at [636, 15] on button "Sair" at bounding box center [632, 16] width 35 height 18
